Goal: Task Accomplishment & Management: Complete application form

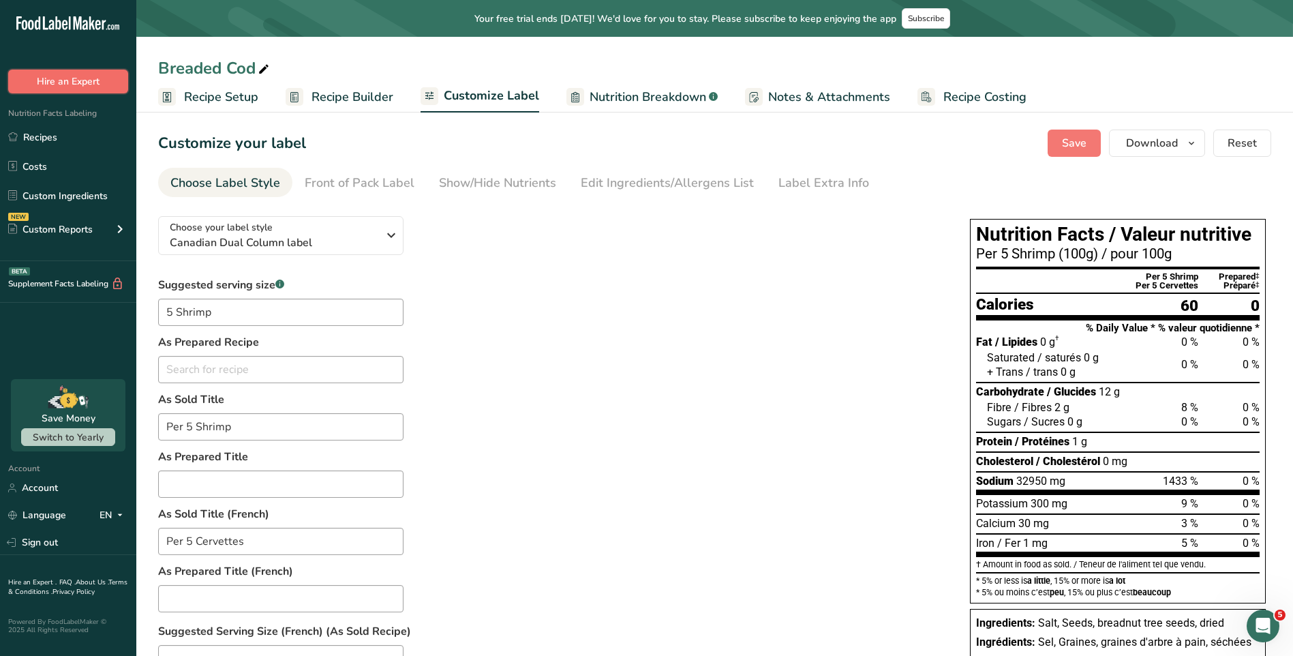
click at [76, 81] on button "Hire an Expert" at bounding box center [68, 82] width 120 height 24
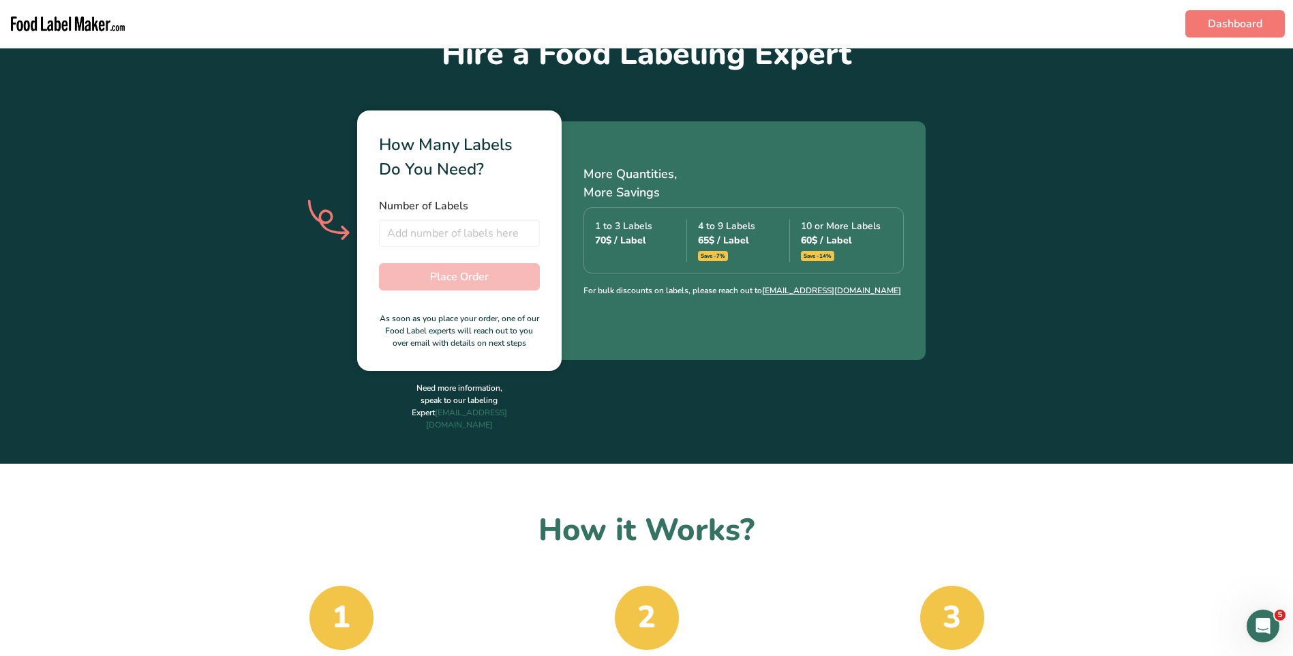
scroll to position [341, 0]
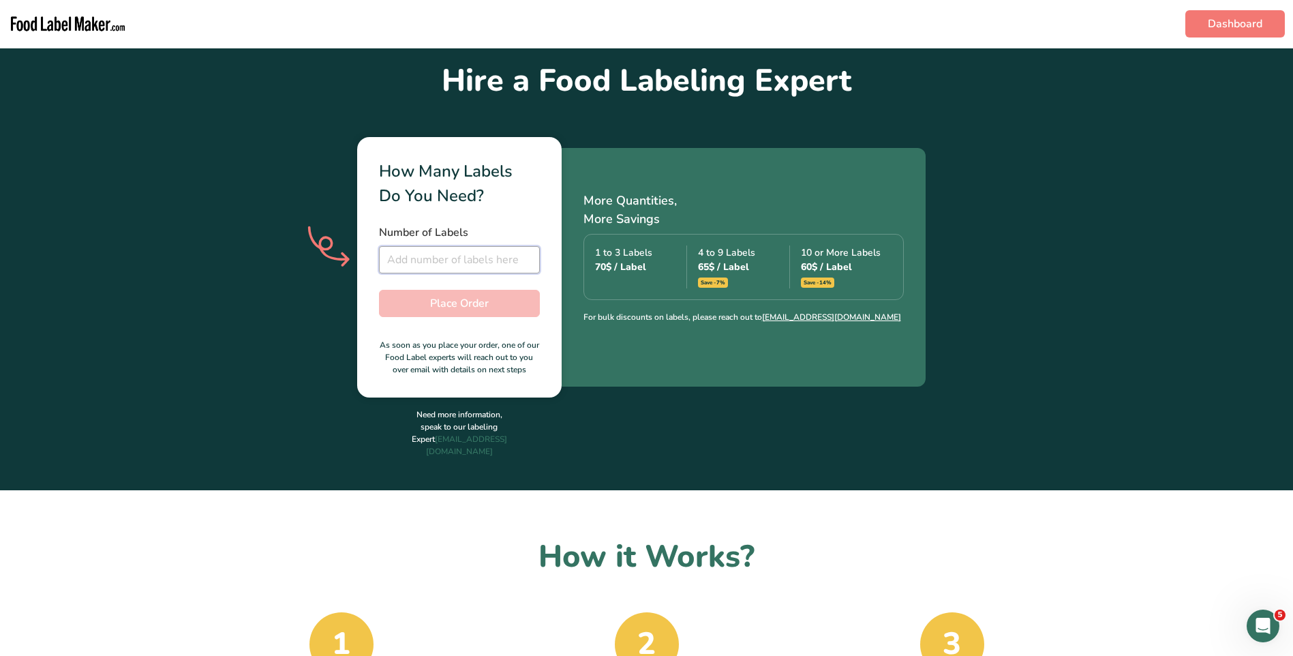
click at [468, 269] on input "number" at bounding box center [459, 259] width 161 height 27
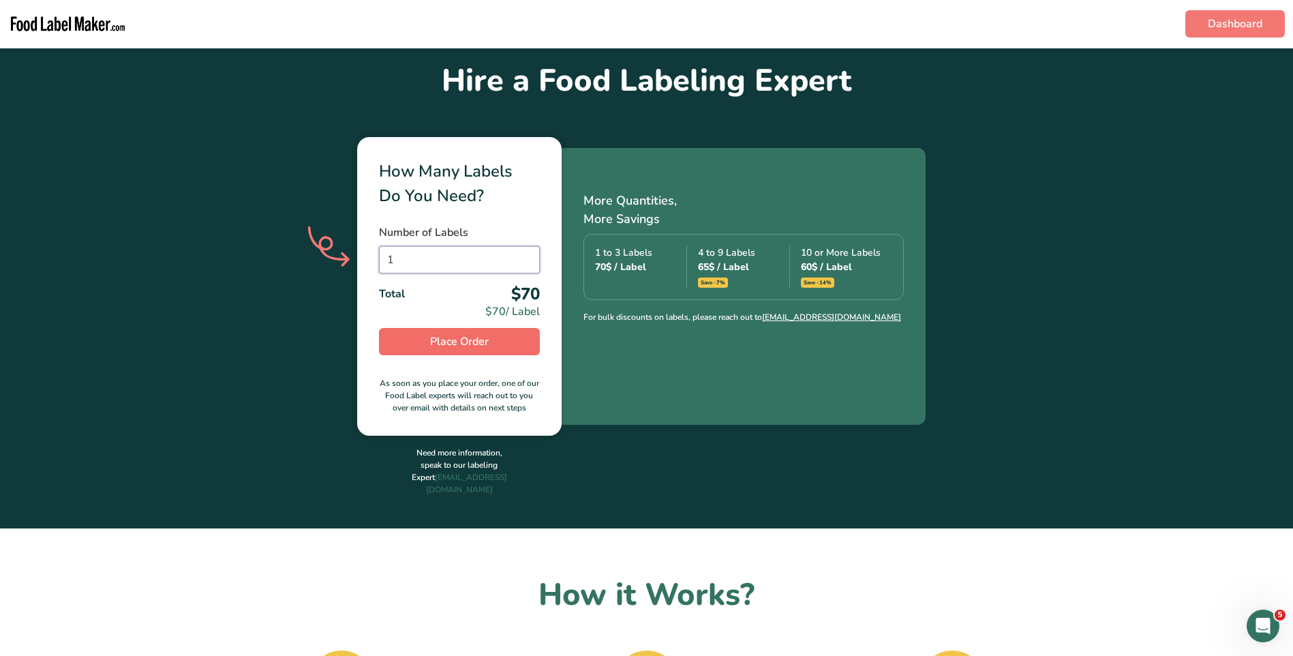
type input "1"
click at [481, 343] on span "Place Order" at bounding box center [459, 341] width 59 height 16
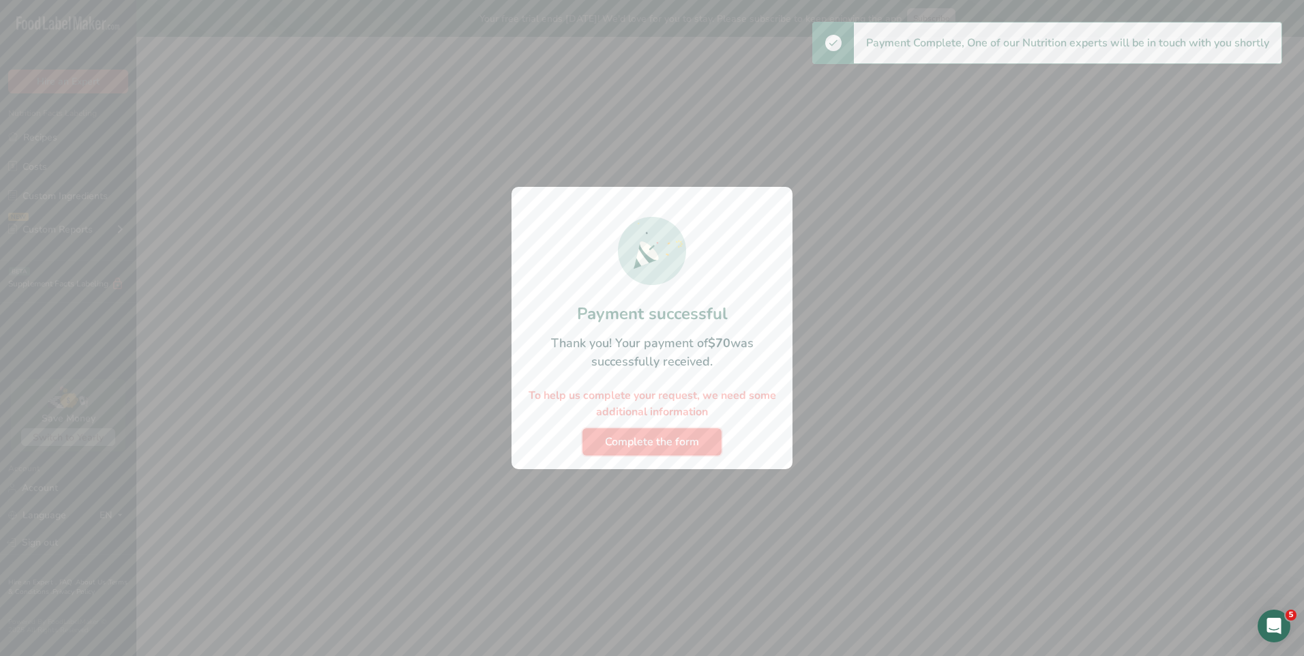
click at [665, 444] on span "Complete the form" at bounding box center [652, 442] width 94 height 16
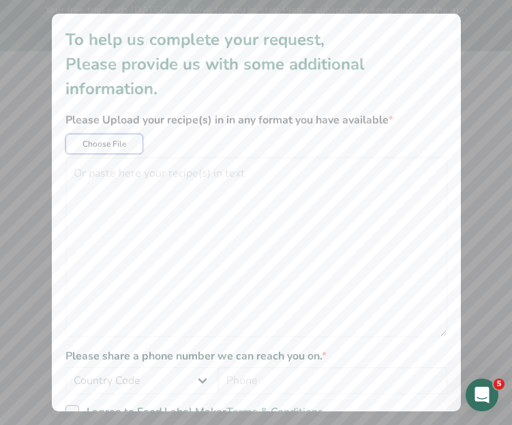
click at [87, 144] on span "Choose File" at bounding box center [104, 144] width 44 height 12
click at [125, 193] on textarea "additional information modal" at bounding box center [256, 247] width 382 height 180
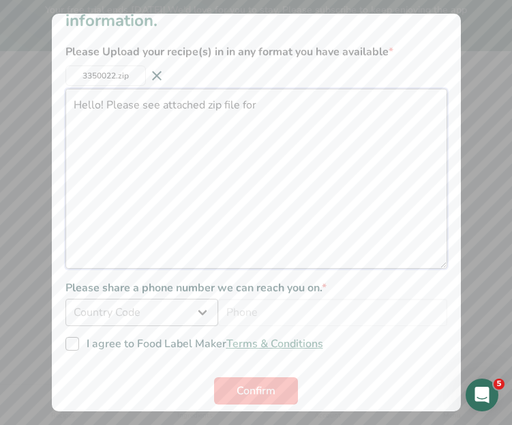
type textarea "Hello! Please see attached zip file for"
click at [201, 316] on select "Country Code [GEOGRAPHIC_DATA] (+93) [GEOGRAPHIC_DATA] (+358) [GEOGRAPHIC_DATA]…" at bounding box center [141, 312] width 153 height 27
click at [172, 313] on select "Country Code [GEOGRAPHIC_DATA] (+93) [GEOGRAPHIC_DATA] (+358) [GEOGRAPHIC_DATA]…" at bounding box center [141, 312] width 153 height 27
click at [104, 316] on select "Country Code [GEOGRAPHIC_DATA] (+93) [GEOGRAPHIC_DATA] (+358) [GEOGRAPHIC_DATA]…" at bounding box center [141, 312] width 153 height 27
click at [65, 299] on select "Country Code [GEOGRAPHIC_DATA] (+93) [GEOGRAPHIC_DATA] (+358) [GEOGRAPHIC_DATA]…" at bounding box center [141, 312] width 153 height 27
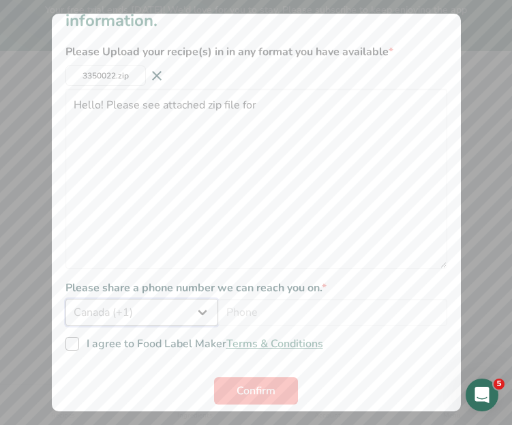
select select "+1"
click at [295, 320] on input "additional information modal" at bounding box center [332, 312] width 229 height 27
type input "2065491963"
click at [118, 350] on span "I agree to Food Label Maker Terms & Conditions" at bounding box center [201, 344] width 244 height 14
click at [74, 348] on input "I agree to Food Label Maker Terms & Conditions" at bounding box center [69, 344] width 9 height 9
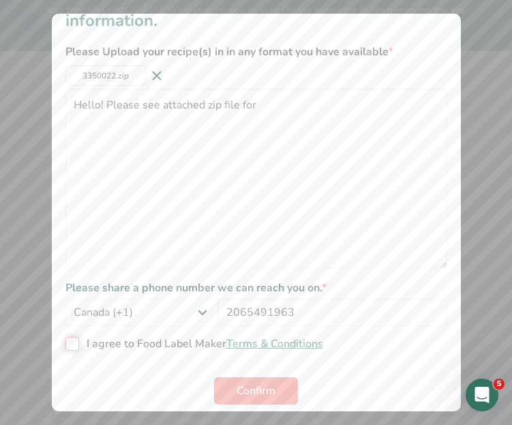
checkbox input "true"
click at [213, 123] on textarea "Hello! Please see attached zip file for" at bounding box center [256, 179] width 382 height 180
click at [321, 162] on textarea "Hello! Please see attached zip file for" at bounding box center [256, 179] width 382 height 180
click at [250, 101] on textarea "Hello! Please see attached zip file for" at bounding box center [256, 179] width 382 height 180
click at [272, 102] on textarea "Hello! Please see attached zip file for" at bounding box center [256, 179] width 382 height 180
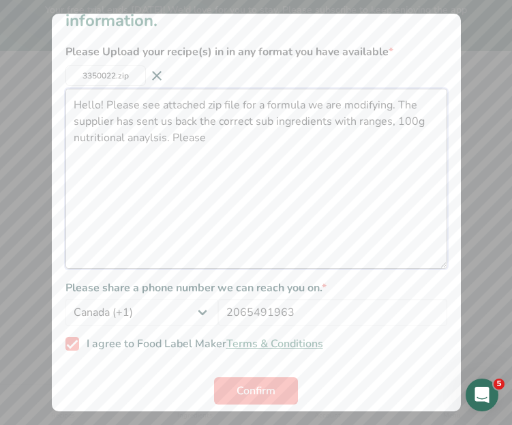
drag, startPoint x: 164, startPoint y: 133, endPoint x: 147, endPoint y: 135, distance: 17.2
click at [223, 128] on textarea "Hello! Please see attached zip file for a formula we are modifying. The supplie…" at bounding box center [256, 179] width 382 height 180
drag, startPoint x: 211, startPoint y: 136, endPoint x: 174, endPoint y: 139, distance: 36.9
click at [174, 139] on textarea "Hello! Please see attached zip file for a formula we are modifying. The supplie…" at bounding box center [256, 179] width 382 height 180
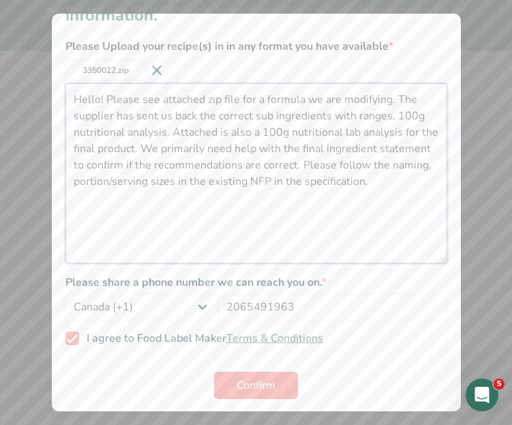
scroll to position [75, 0]
type textarea "Hello! Please see attached zip file for a formula we are modifying. The supplie…"
click at [284, 385] on button "Confirm" at bounding box center [256, 383] width 84 height 27
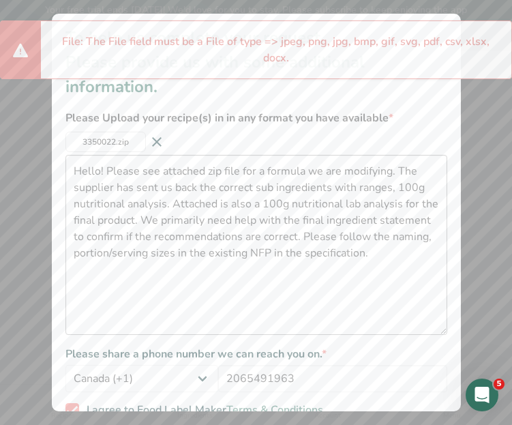
scroll to position [0, 0]
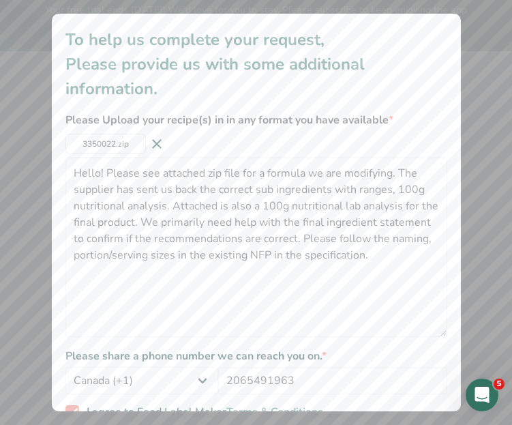
click at [160, 142] on icon "additional information modal" at bounding box center [157, 144] width 16 height 25
click at [134, 143] on button "Choose File" at bounding box center [104, 144] width 78 height 20
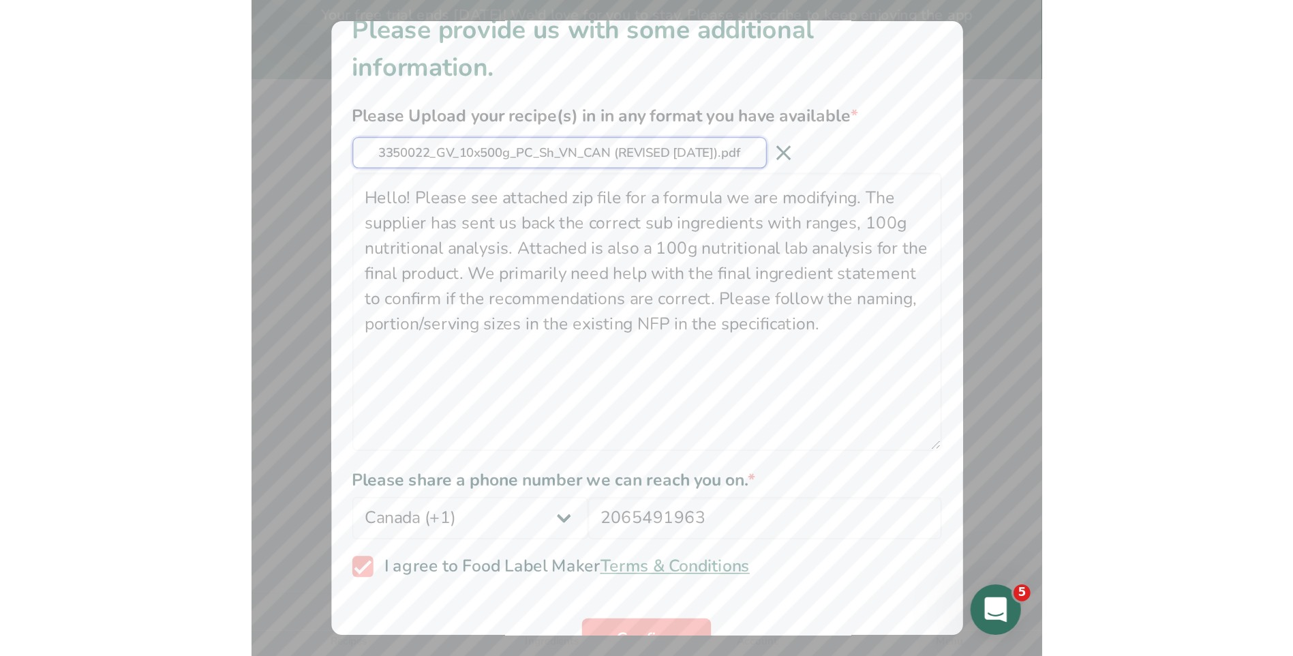
scroll to position [68, 0]
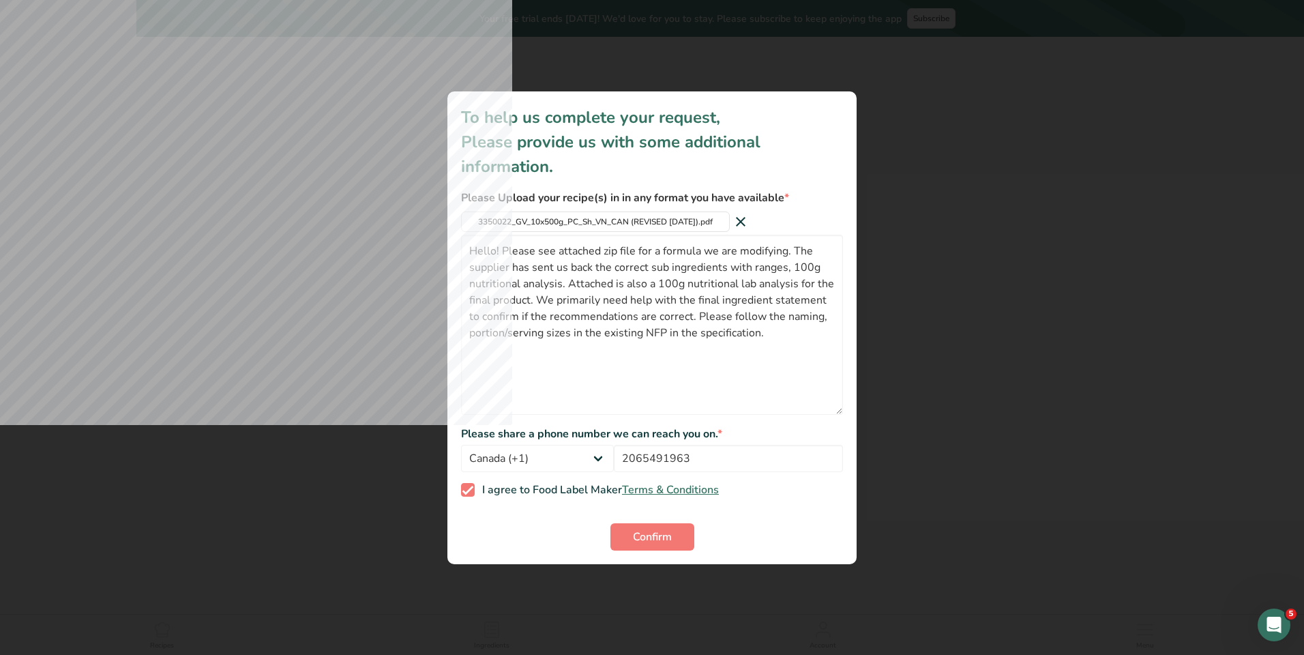
select select "+1"
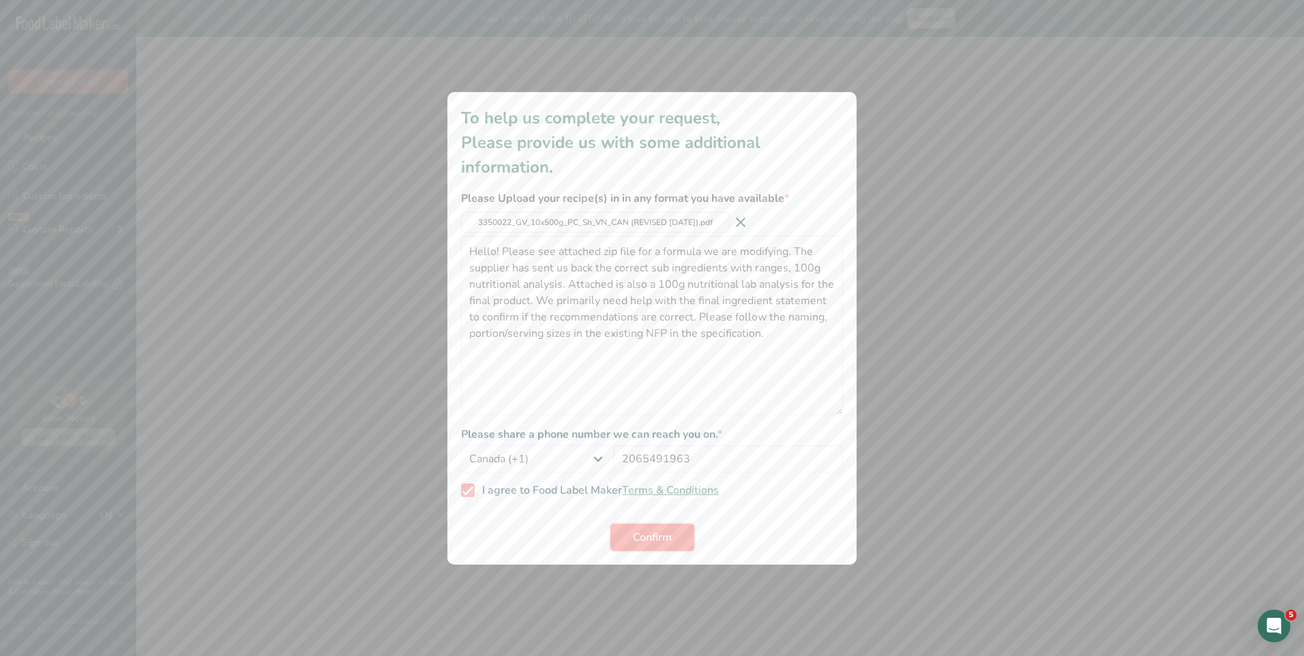
click at [678, 531] on button "Confirm" at bounding box center [652, 537] width 84 height 27
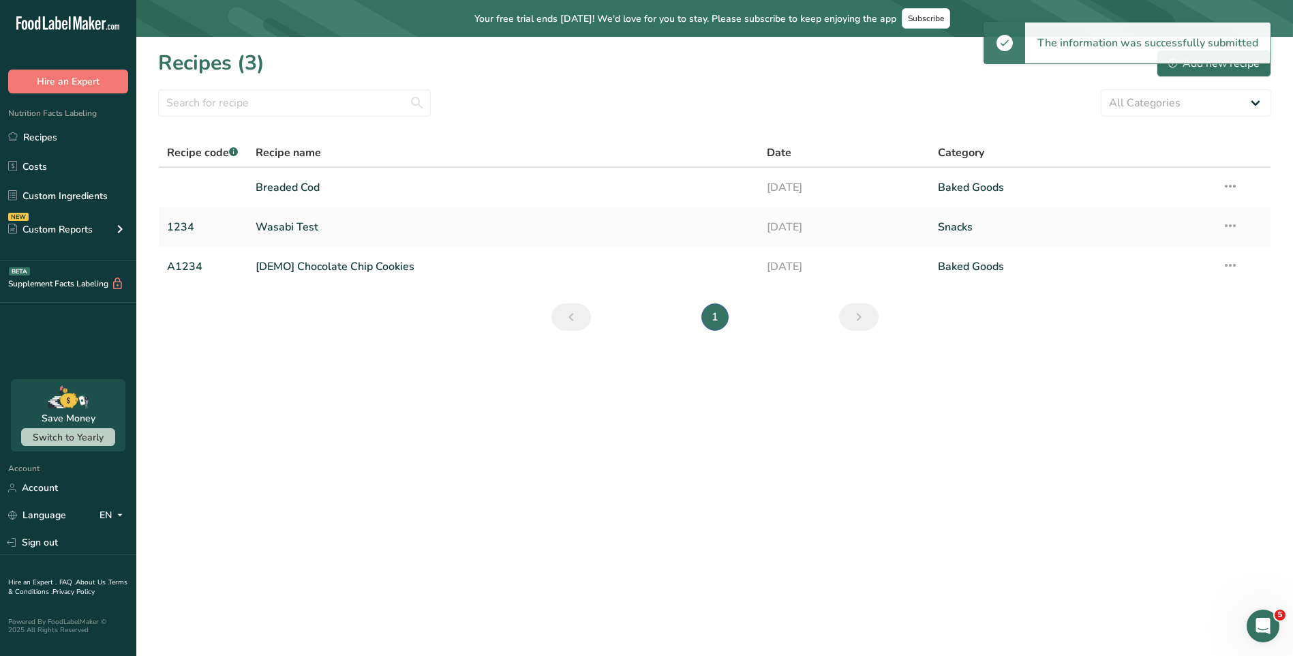
click at [569, 476] on main "Your free trial ends [DATE]! We'd love for you to stay. Please subscribe to kee…" at bounding box center [646, 328] width 1293 height 656
click at [549, 367] on main "Your free trial ends [DATE]! We'd love for you to stay. Please subscribe to kee…" at bounding box center [646, 328] width 1293 height 656
click at [536, 341] on section "Recipes (3) Add new recipe All Categories Baked Goods [GEOGRAPHIC_DATA] Confect…" at bounding box center [714, 195] width 1157 height 316
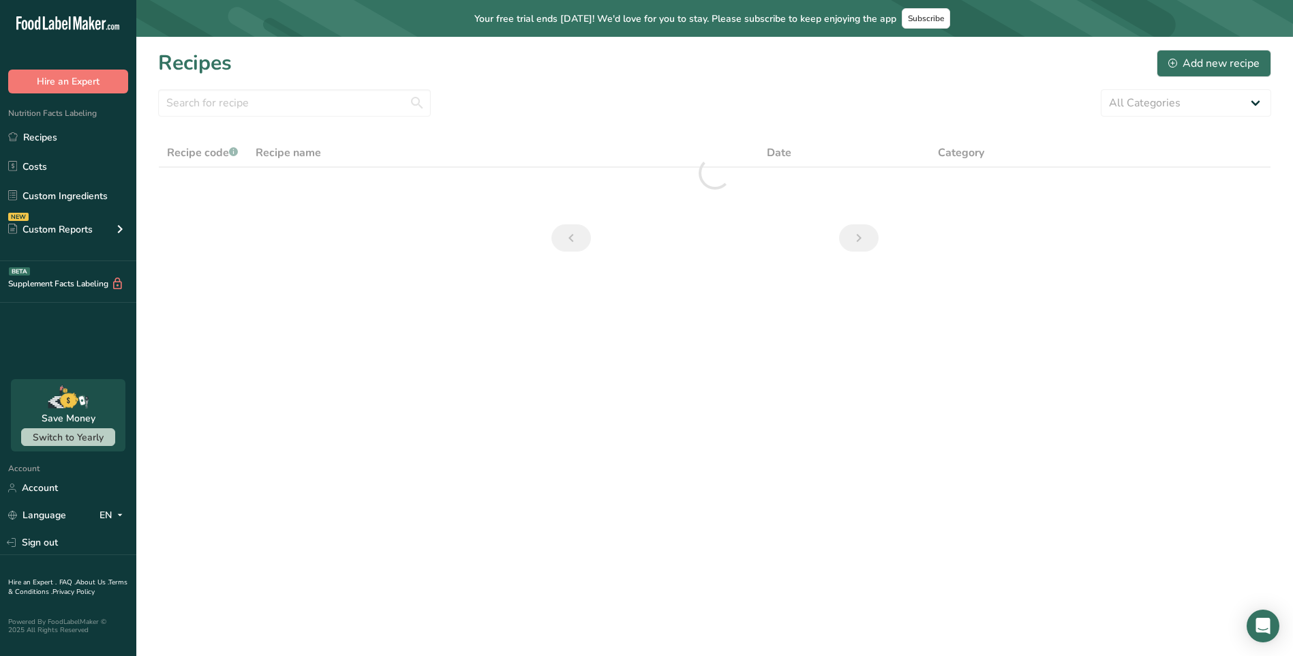
click at [560, 362] on main "Your free trial ends [DATE]! We'd love for you to stay. Please subscribe to kee…" at bounding box center [646, 328] width 1293 height 656
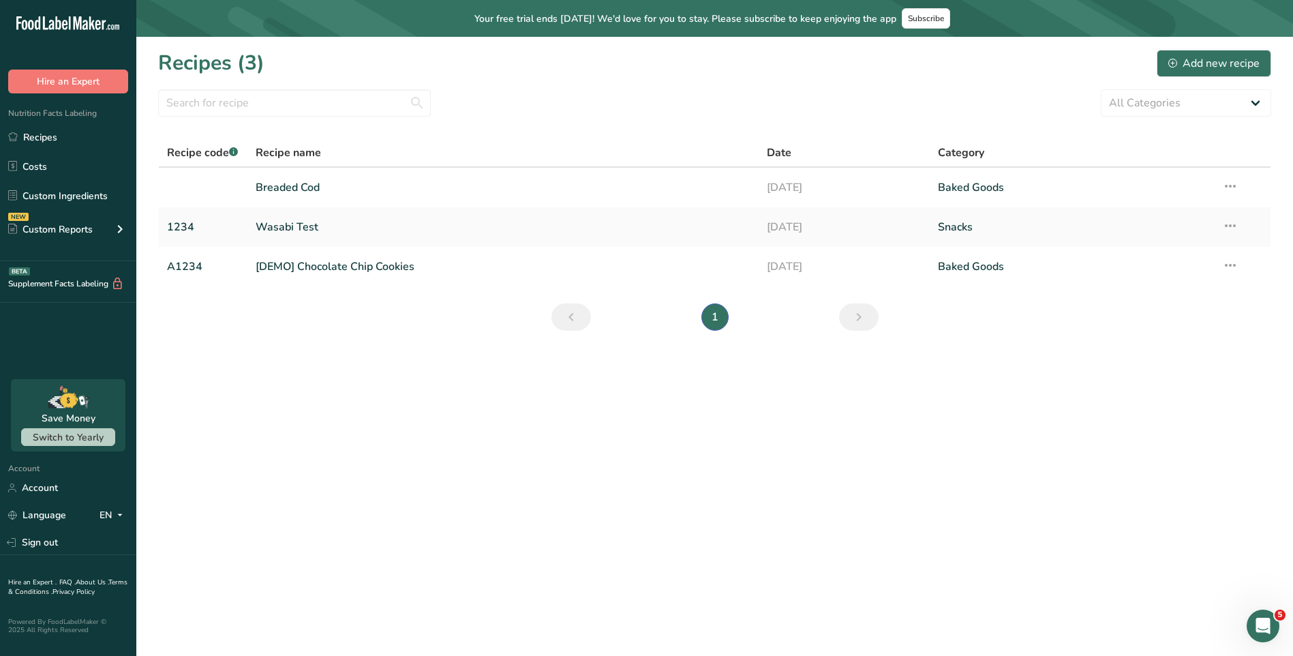
click at [594, 345] on section "Recipes (3) Add new recipe All Categories Baked Goods [GEOGRAPHIC_DATA] Confect…" at bounding box center [714, 195] width 1157 height 316
drag, startPoint x: 584, startPoint y: 376, endPoint x: 569, endPoint y: 346, distance: 32.6
click at [582, 368] on main "Your free trial ends [DATE]! We'd love for you to stay. Please subscribe to kee…" at bounding box center [646, 328] width 1293 height 656
drag, startPoint x: 564, startPoint y: 346, endPoint x: 493, endPoint y: 352, distance: 71.1
click at [493, 352] on section "Recipes (3) Add new recipe All Categories Baked Goods [GEOGRAPHIC_DATA] Confect…" at bounding box center [714, 195] width 1157 height 316
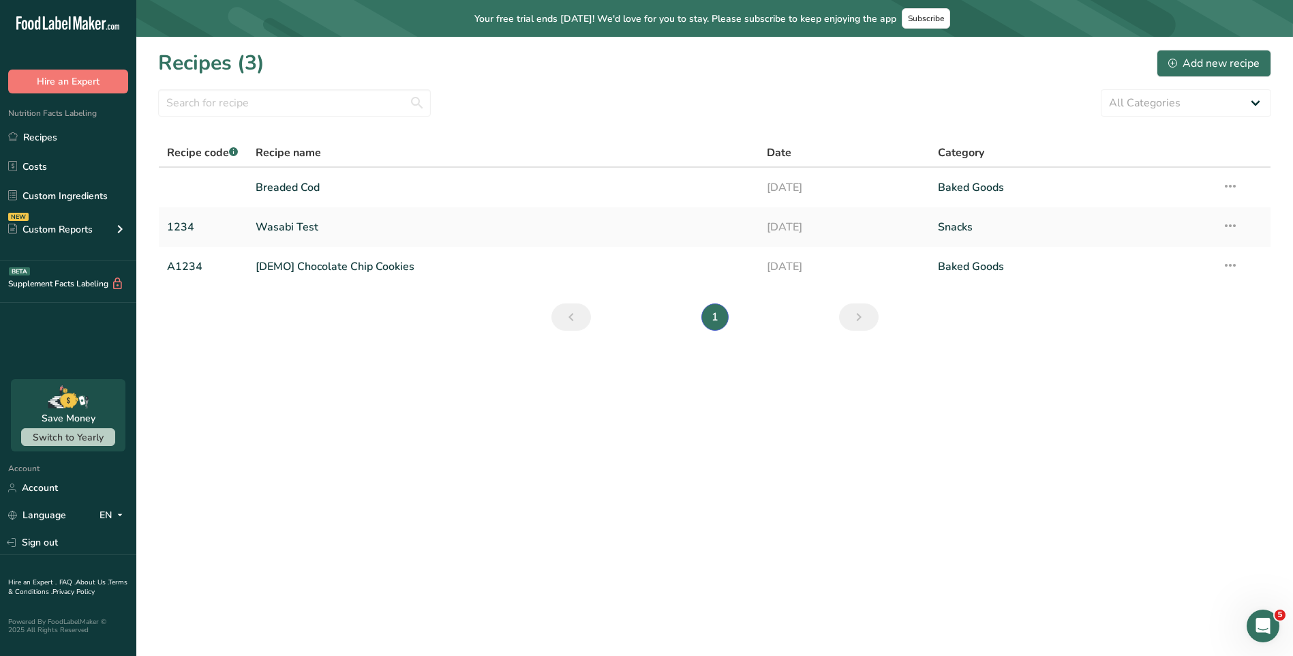
click at [606, 335] on section "Recipes (3) Add new recipe All Categories Baked Goods [GEOGRAPHIC_DATA] Confect…" at bounding box center [714, 195] width 1157 height 316
click at [51, 85] on button "Hire an Expert" at bounding box center [68, 82] width 120 height 24
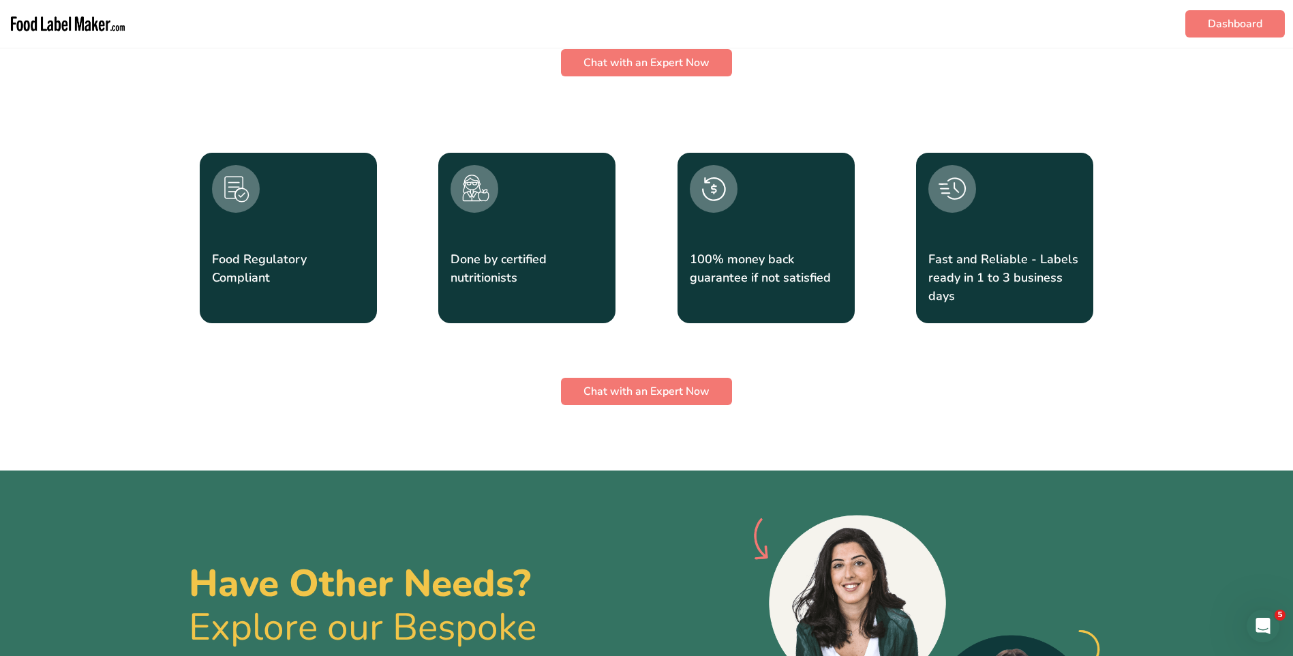
scroll to position [1909, 0]
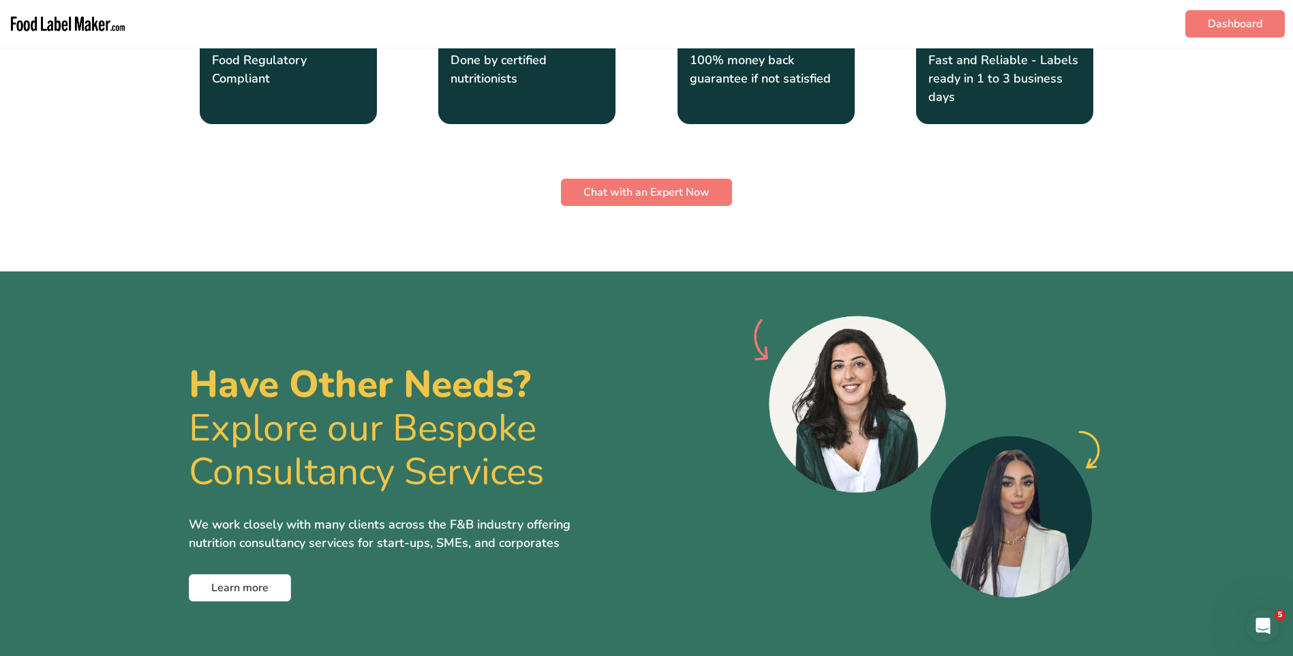
click at [837, 327] on img at bounding box center [921, 481] width 367 height 333
